Goal: Task Accomplishment & Management: Manage account settings

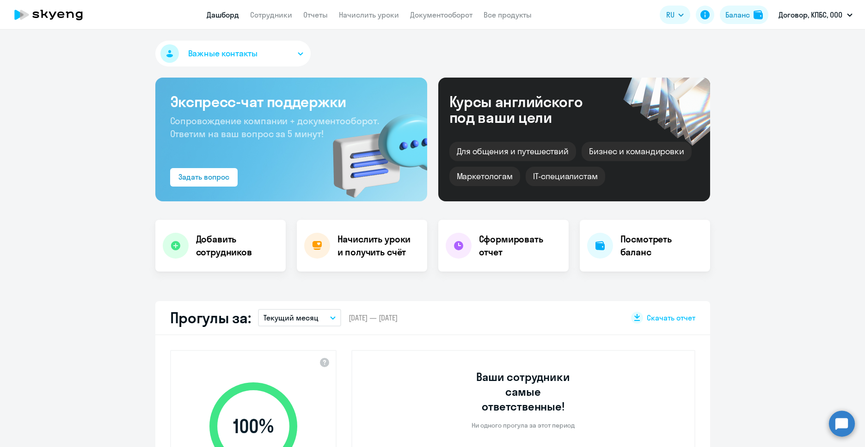
select select "30"
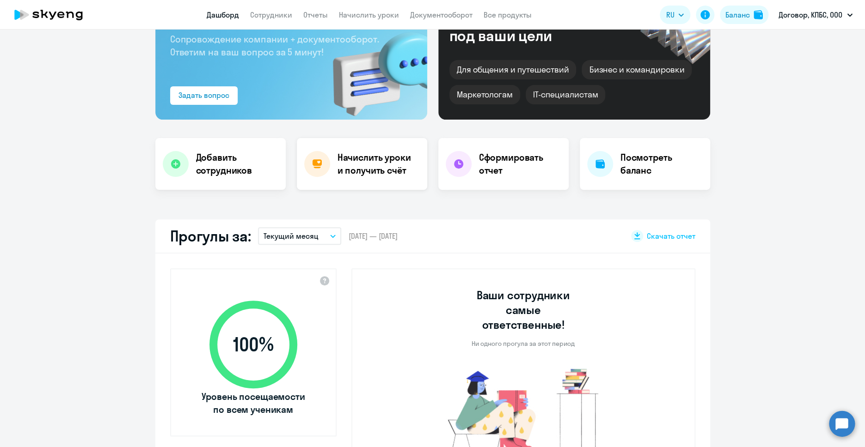
click at [374, 176] on h4 "Начислить уроки и получить счёт" at bounding box center [377, 164] width 80 height 26
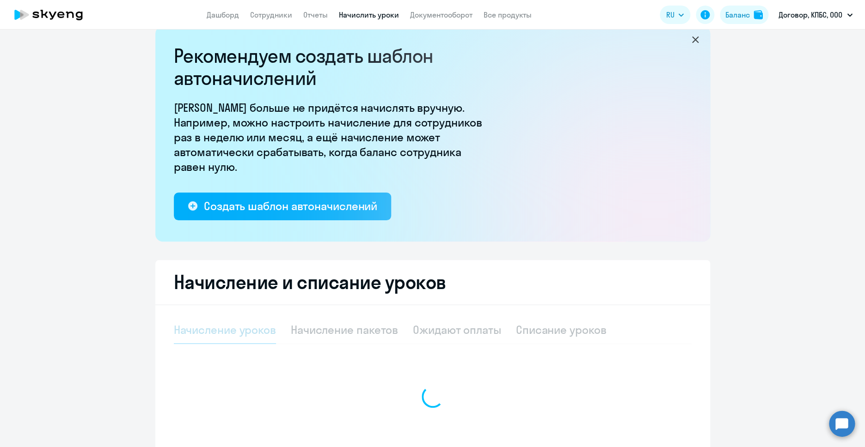
select select "10"
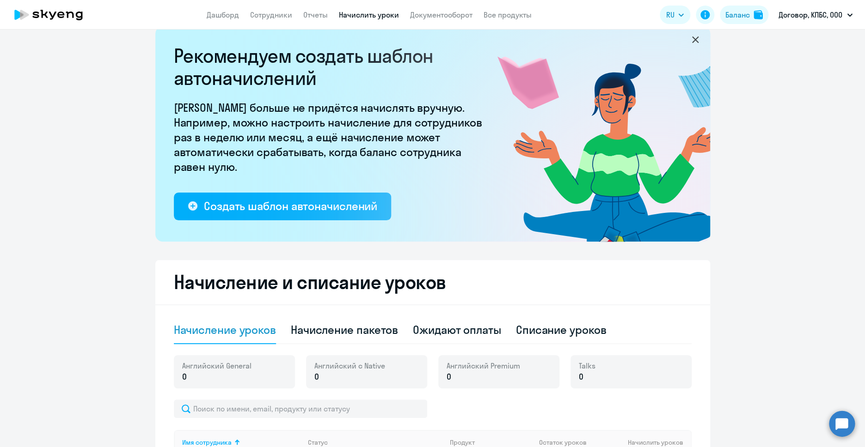
scroll to position [183, 0]
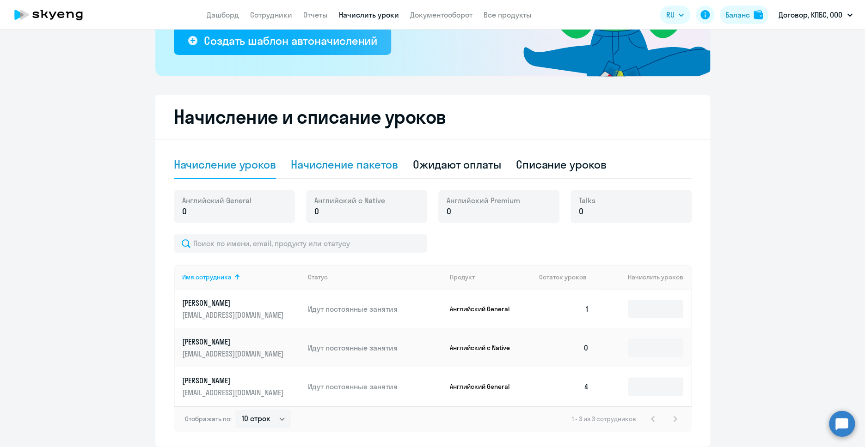
click at [367, 165] on div "Начисление пакетов" at bounding box center [344, 164] width 107 height 15
select select "10"
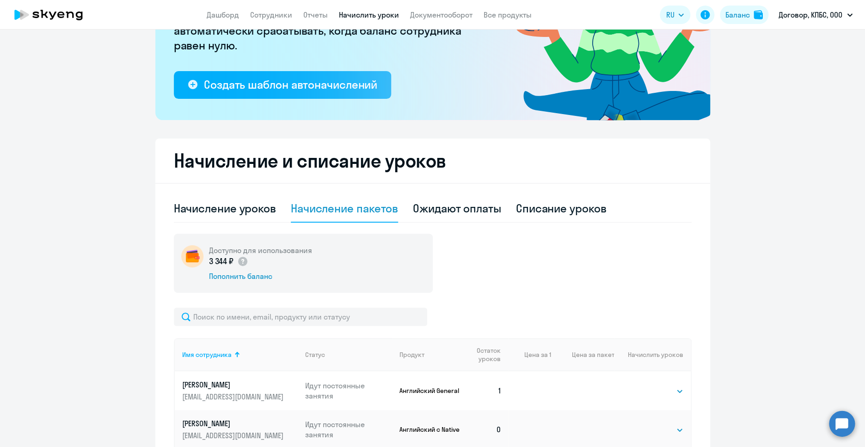
scroll to position [0, 0]
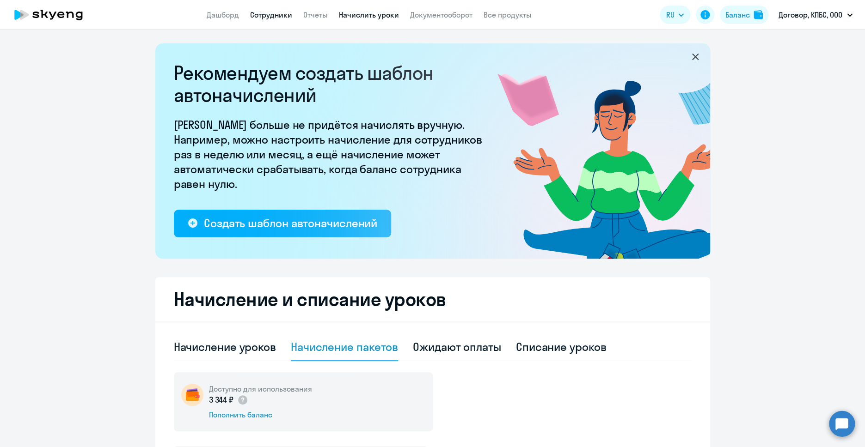
click at [279, 18] on link "Сотрудники" at bounding box center [271, 14] width 42 height 9
select select "30"
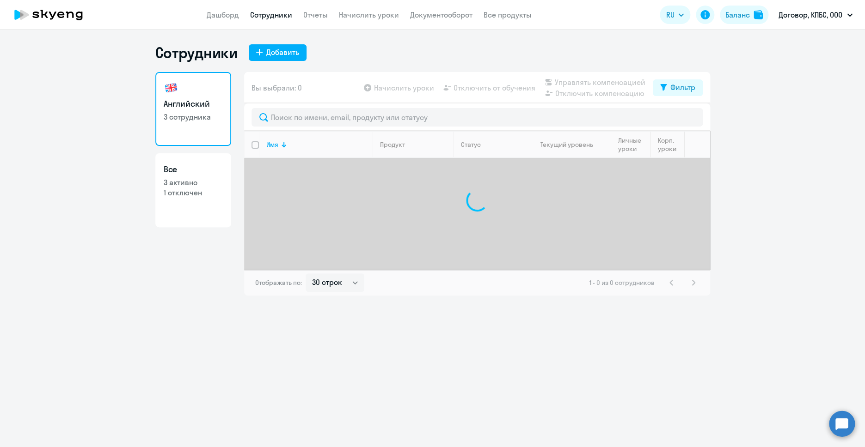
click at [379, 22] on app-header "Дашборд Сотрудники Отчеты Начислить уроки Документооборот Все продукты Дашборд …" at bounding box center [432, 15] width 865 height 30
click at [376, 19] on link "Начислить уроки" at bounding box center [369, 14] width 60 height 9
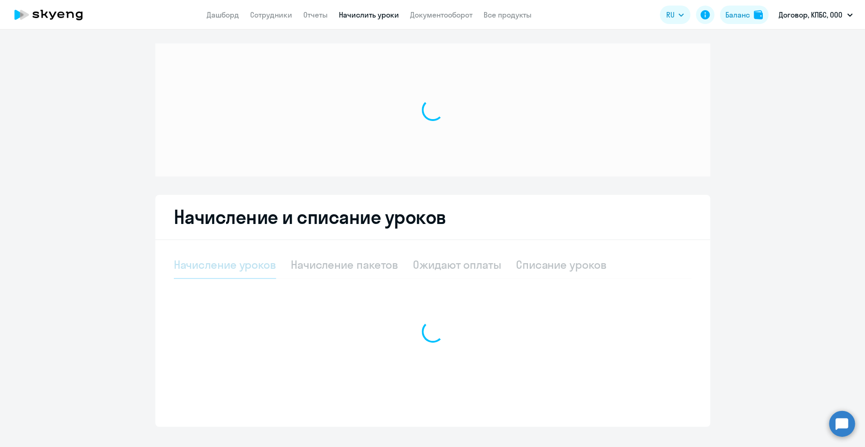
select select "10"
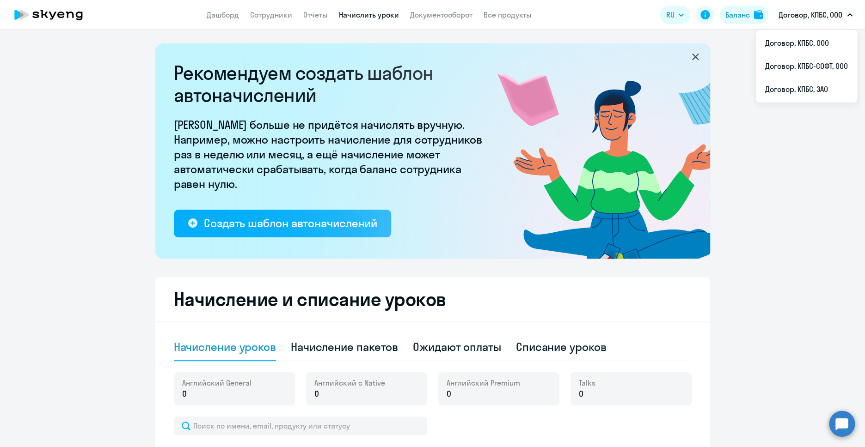
click at [815, 15] on p "Договор, КПБС, ООО" at bounding box center [810, 14] width 64 height 11
click at [811, 68] on li "Договор, КПБС-СОФТ, ООО" at bounding box center [806, 66] width 101 height 23
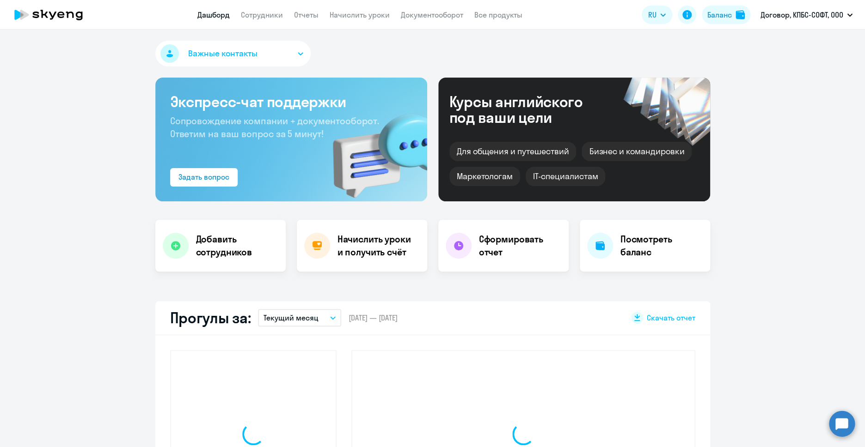
select select "30"
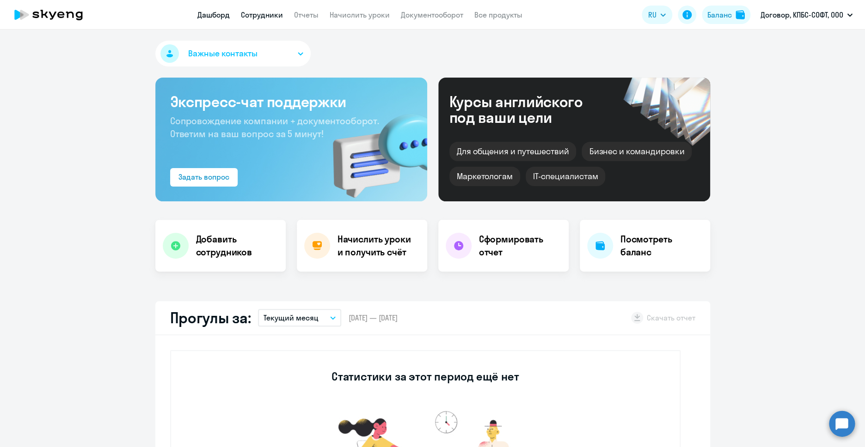
click at [260, 15] on link "Сотрудники" at bounding box center [262, 14] width 42 height 9
select select "30"
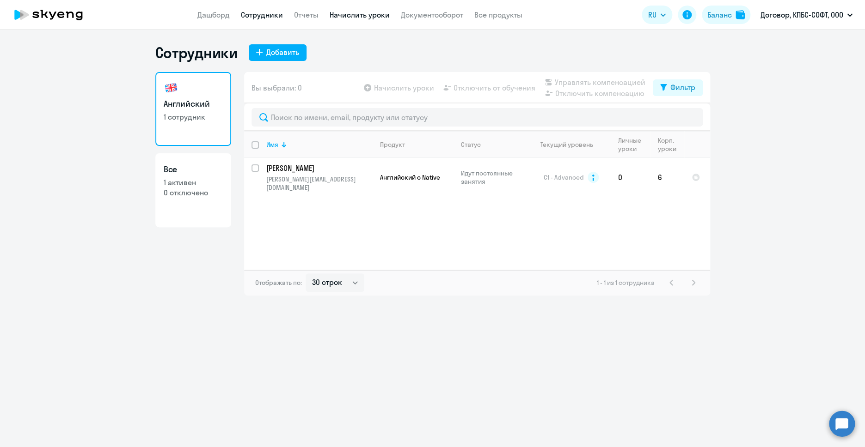
click at [371, 13] on link "Начислить уроки" at bounding box center [360, 14] width 60 height 9
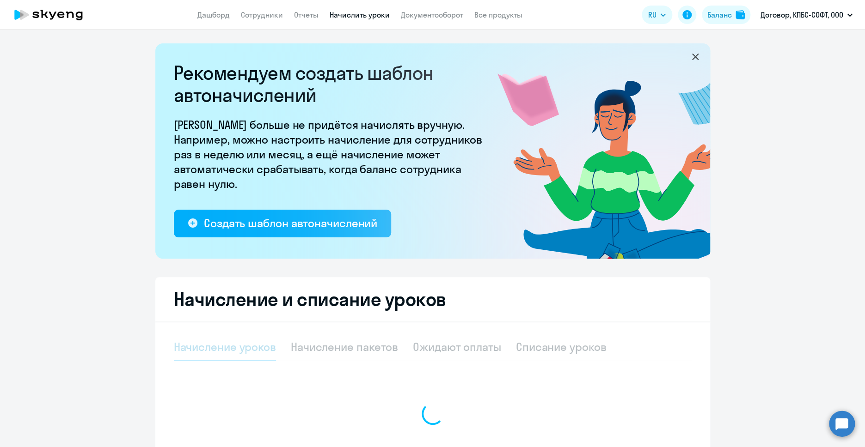
select select "10"
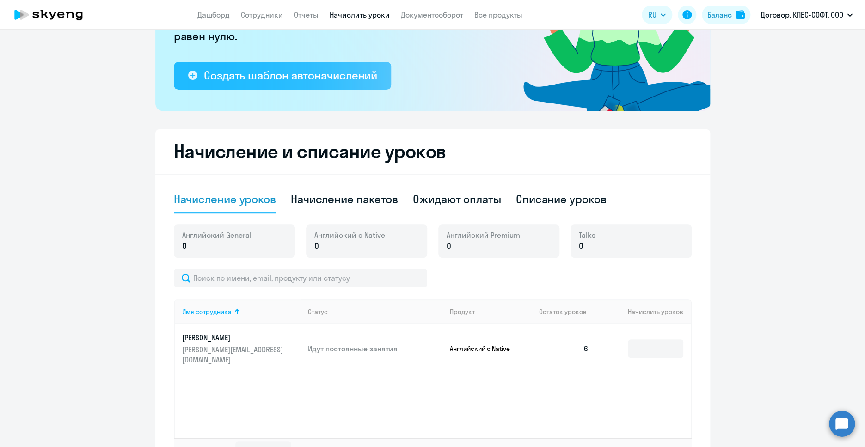
scroll to position [148, 0]
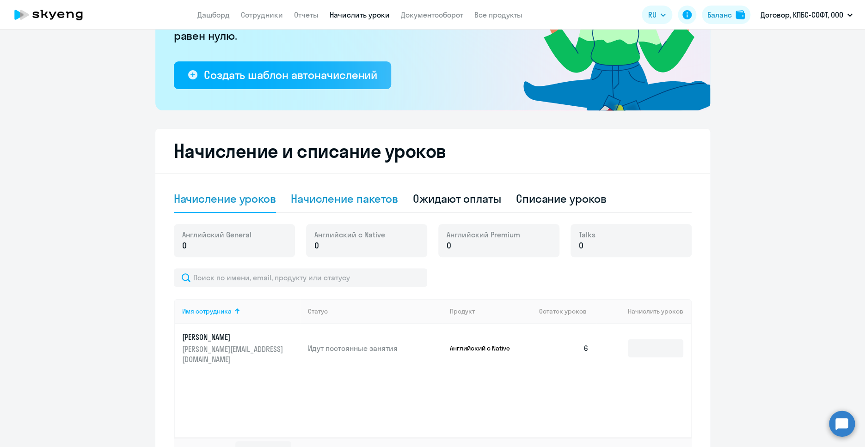
click at [361, 204] on div "Начисление пакетов" at bounding box center [344, 198] width 107 height 15
select select "10"
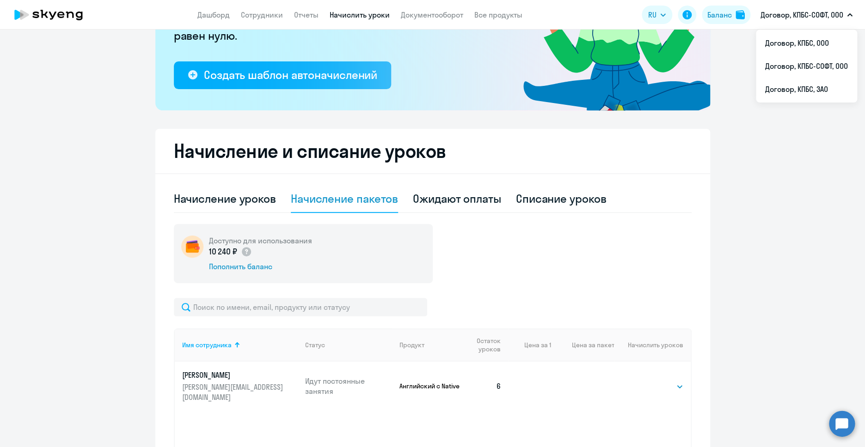
click at [820, 18] on p "Договор, КПБС-СОФТ, ООО" at bounding box center [801, 14] width 83 height 11
click at [818, 86] on li "Договор, КПБС, ЗАО" at bounding box center [806, 89] width 101 height 23
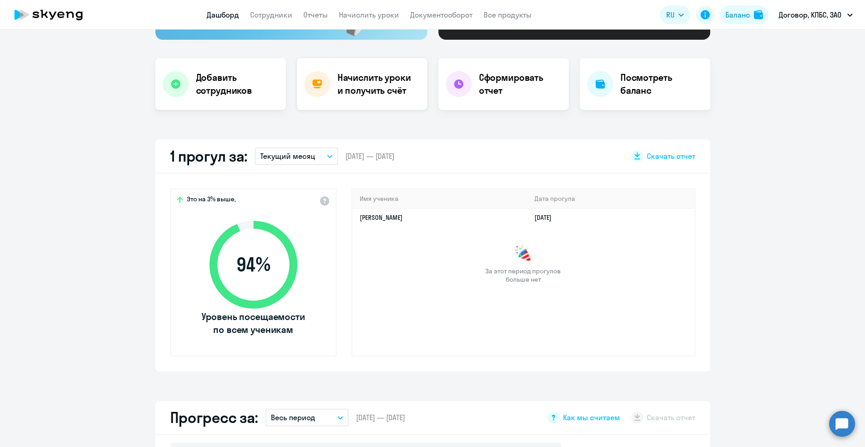
scroll to position [165, 0]
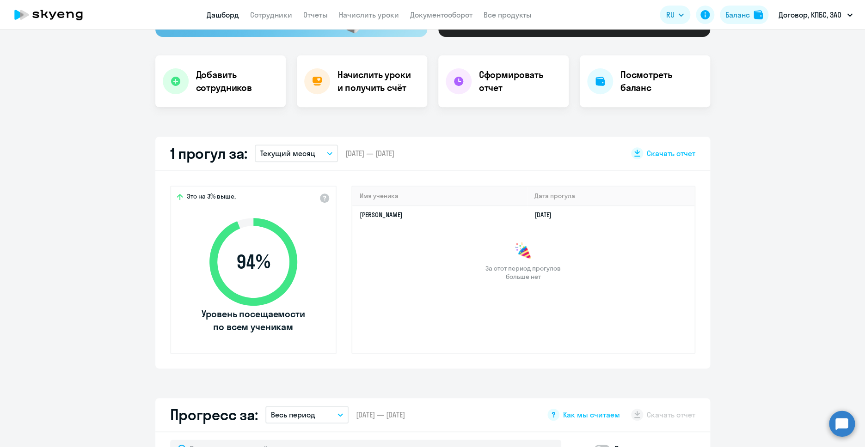
select select "30"
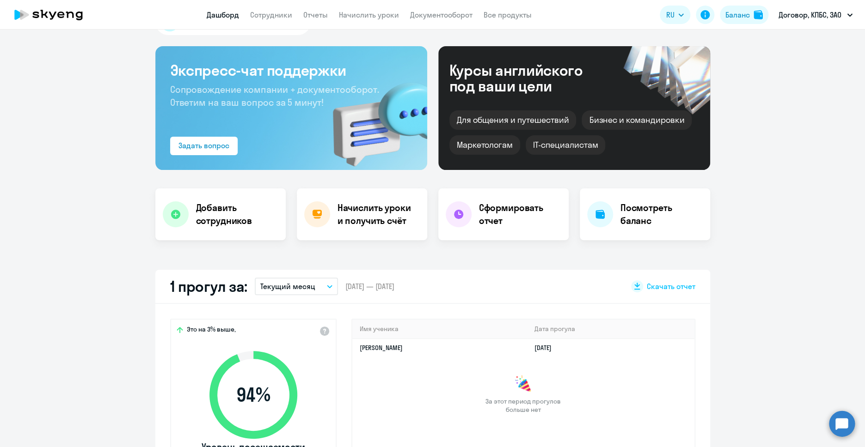
scroll to position [0, 0]
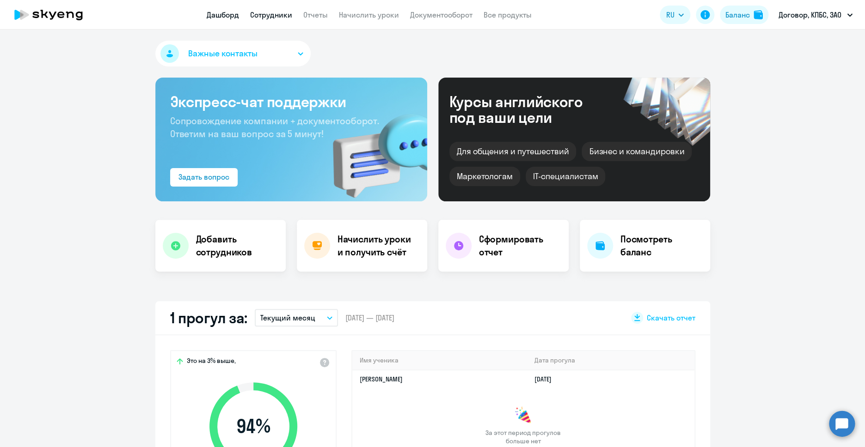
click at [275, 17] on link "Сотрудники" at bounding box center [271, 14] width 42 height 9
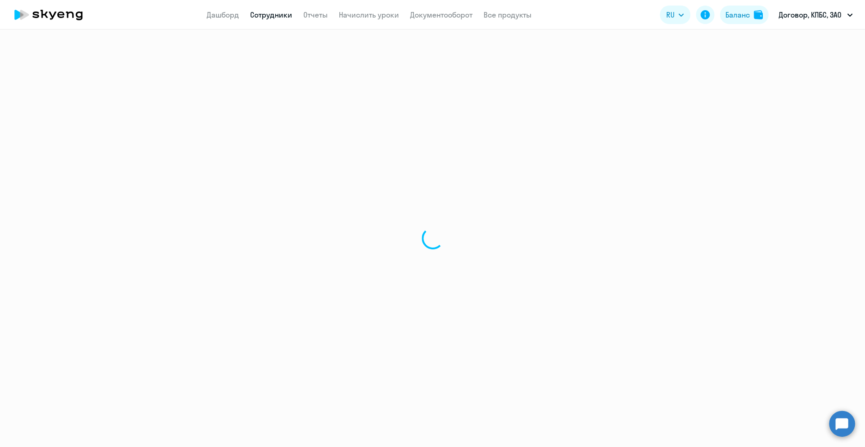
select select "30"
